Goal: Check status

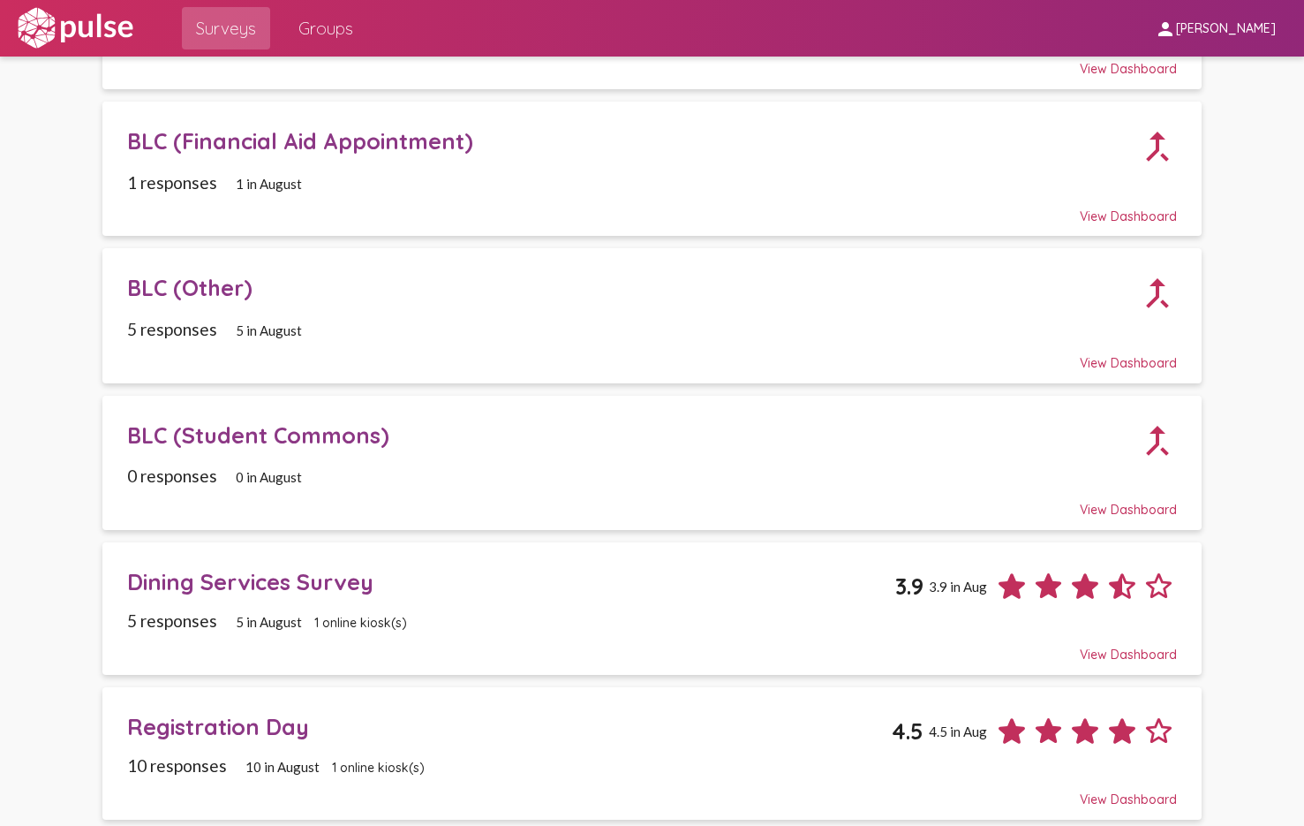
scroll to position [464, 0]
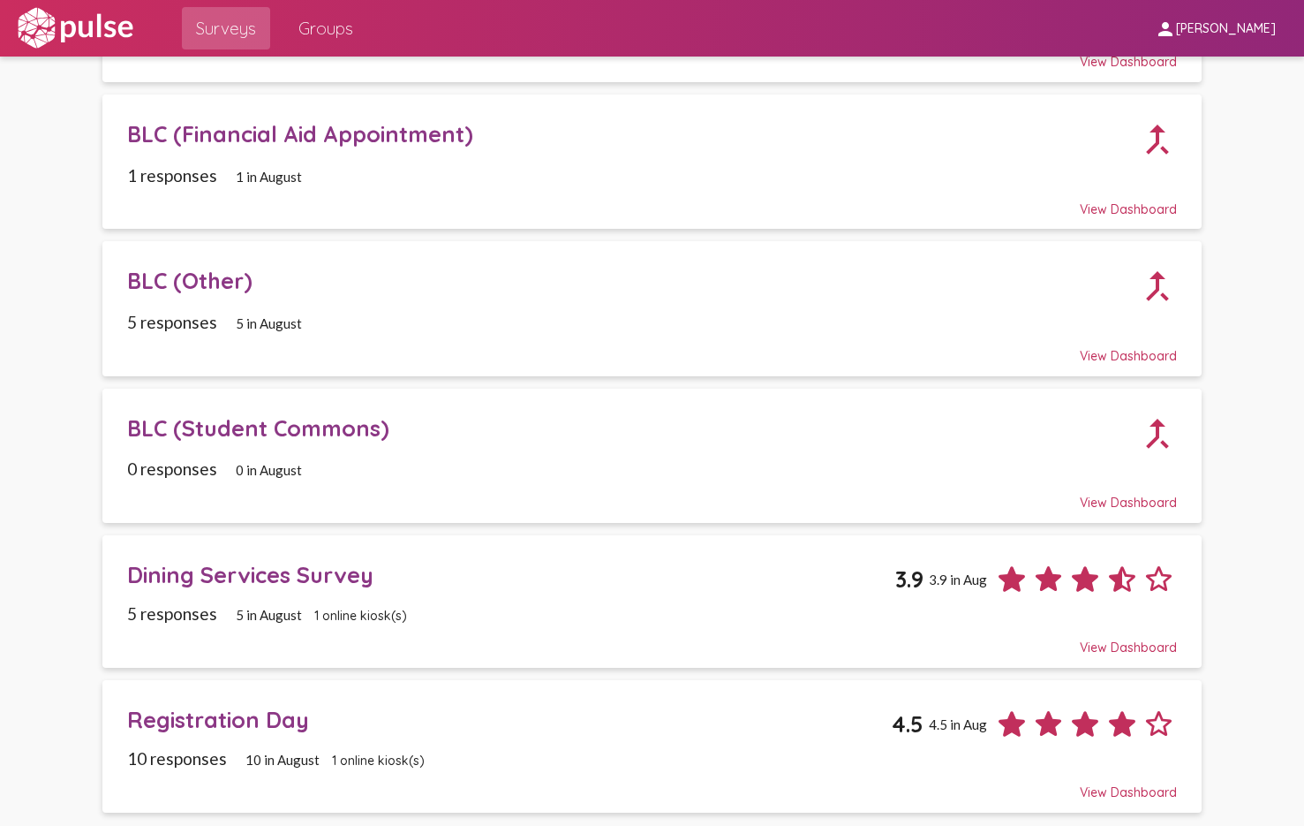
click at [499, 756] on div "10 responses 10 in [DATE] online kiosk(s)" at bounding box center [652, 758] width 1050 height 20
